Goal: Transaction & Acquisition: Book appointment/travel/reservation

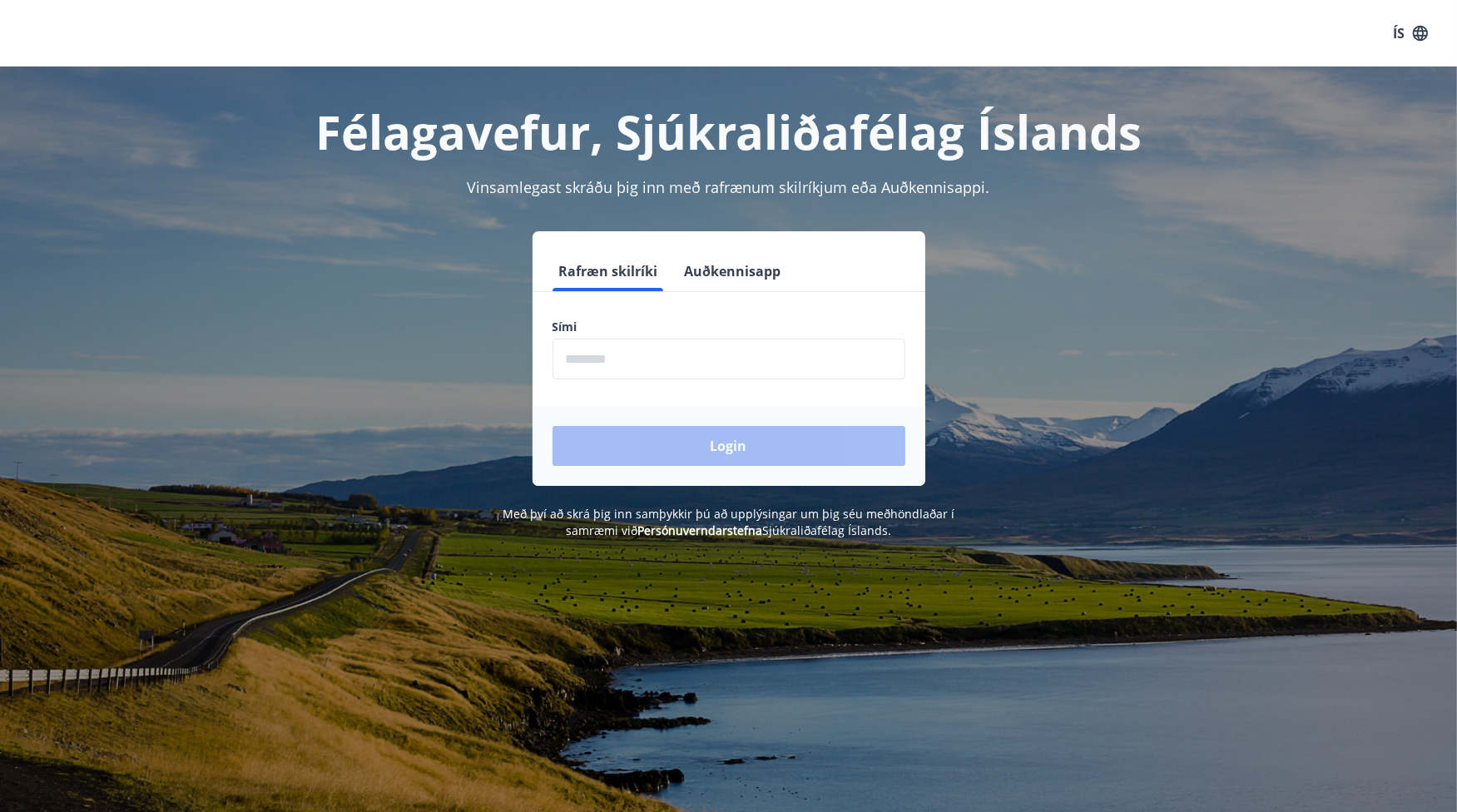
drag, startPoint x: 739, startPoint y: 342, endPoint x: 736, endPoint y: 352, distance: 10.4
click at [737, 345] on input "phone" at bounding box center [728, 359] width 353 height 41
type input "********"
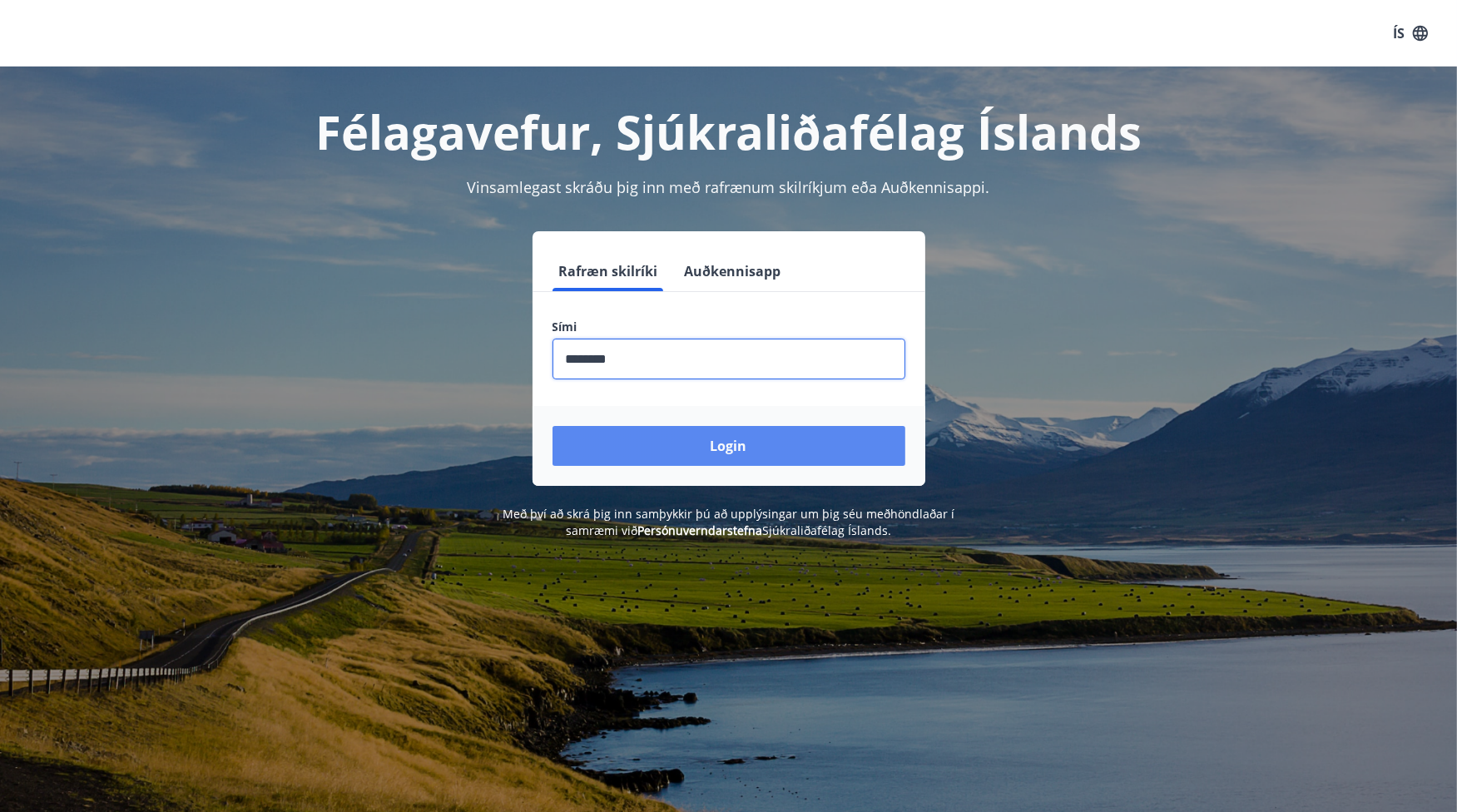
click at [722, 452] on button "Login" at bounding box center [728, 446] width 353 height 40
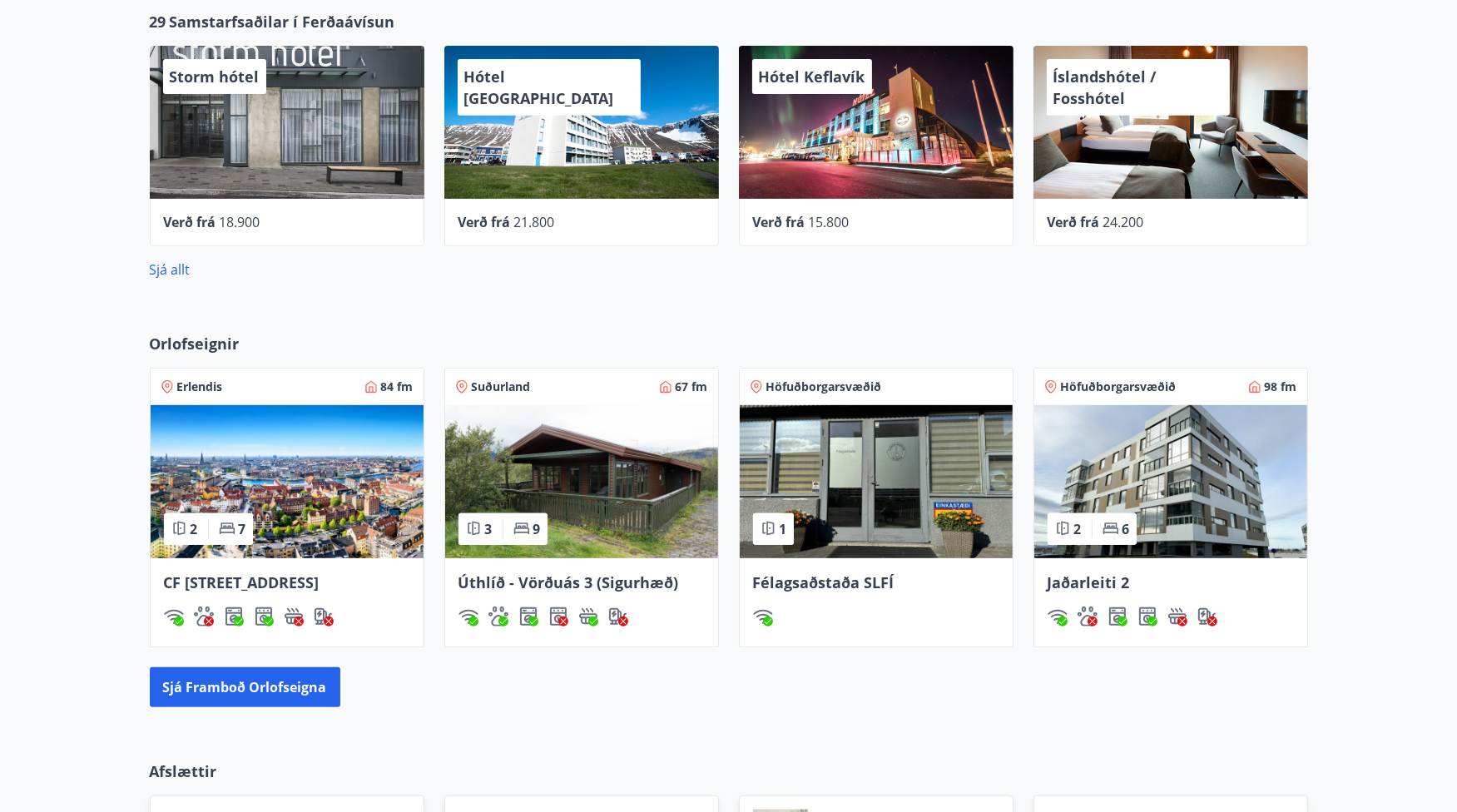
scroll to position [834, 0]
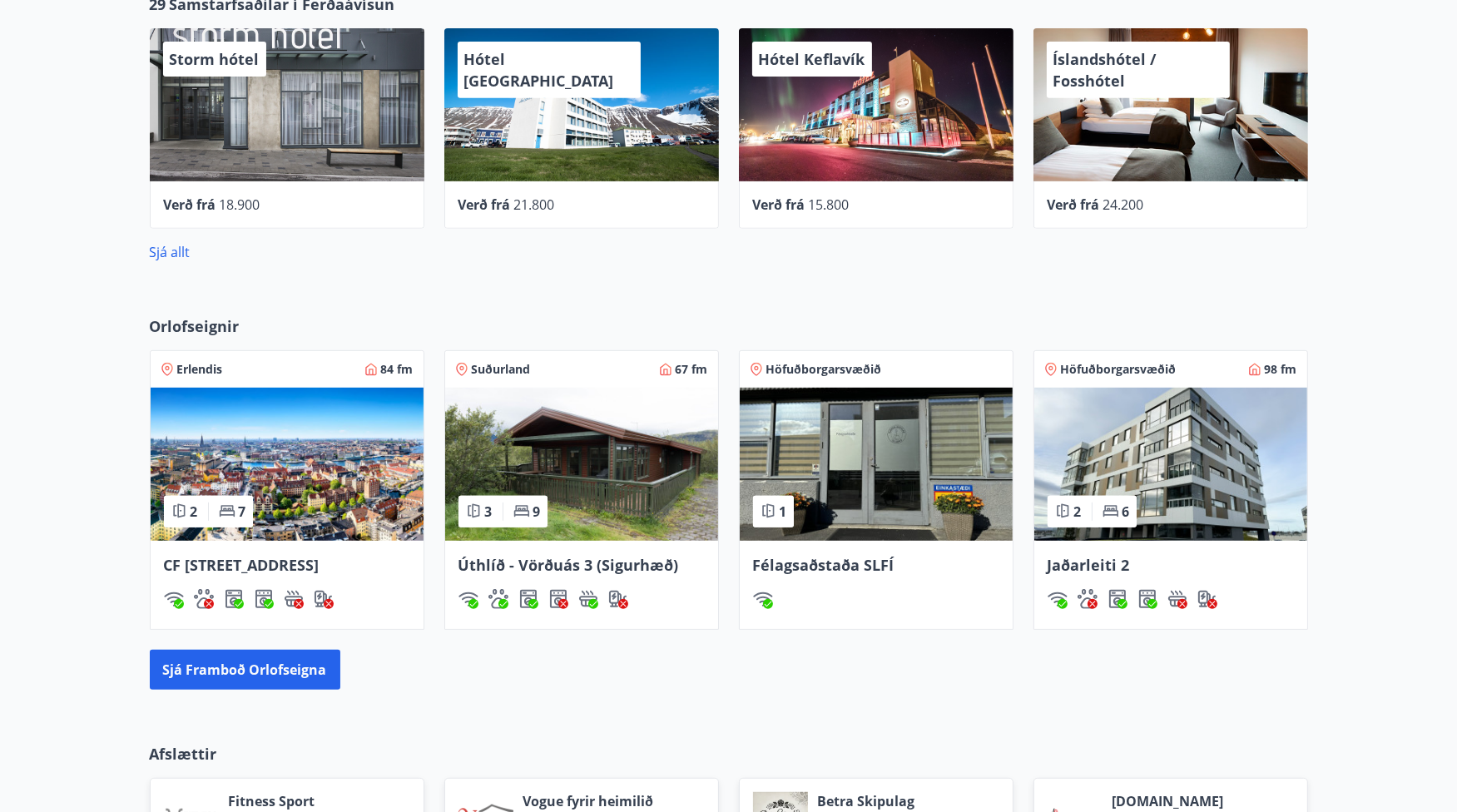
click at [502, 411] on img at bounding box center [581, 464] width 273 height 153
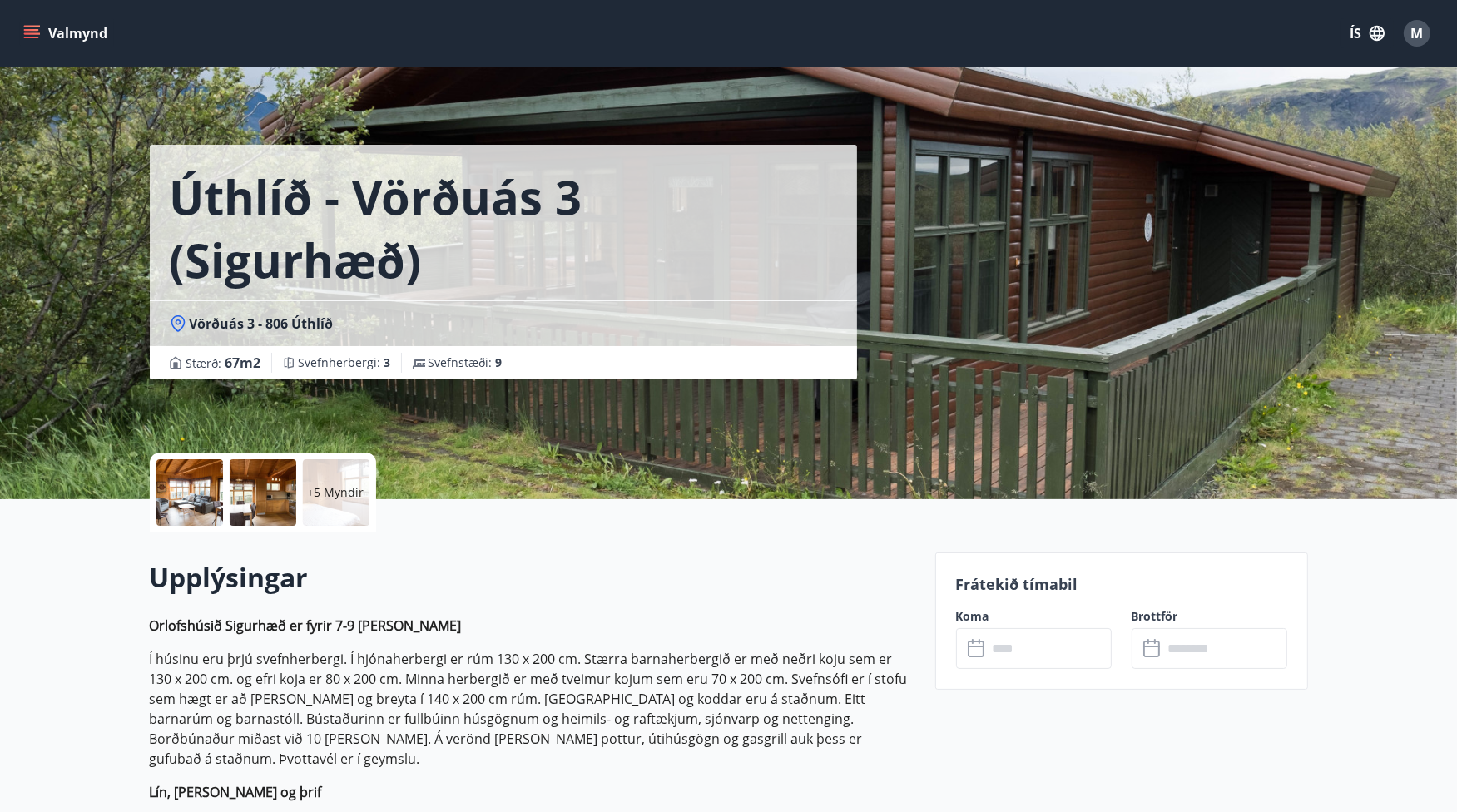
click at [342, 499] on p "+5 Myndir" at bounding box center [336, 492] width 57 height 17
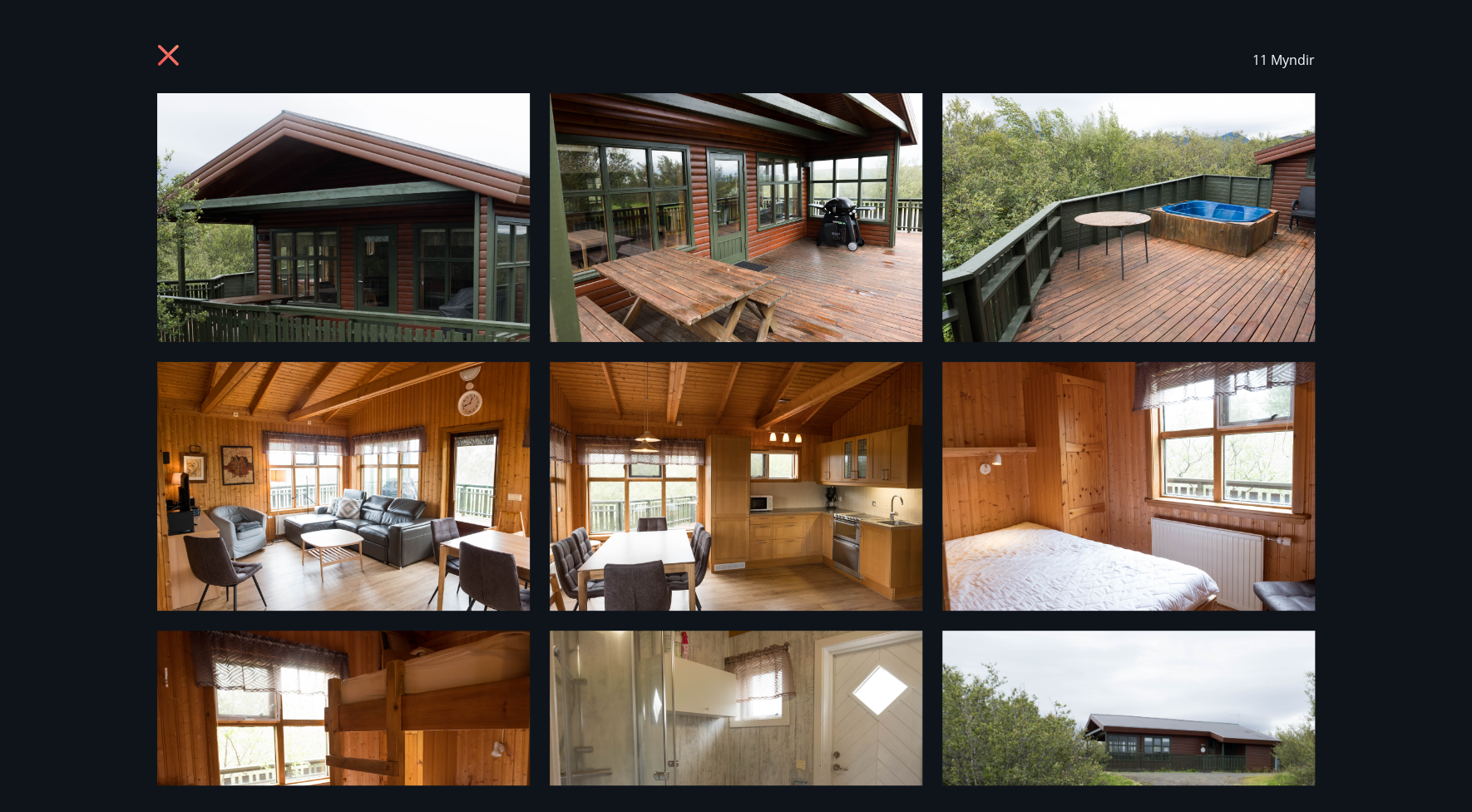
click at [174, 56] on icon at bounding box center [171, 58] width 27 height 27
